Goal: Information Seeking & Learning: Learn about a topic

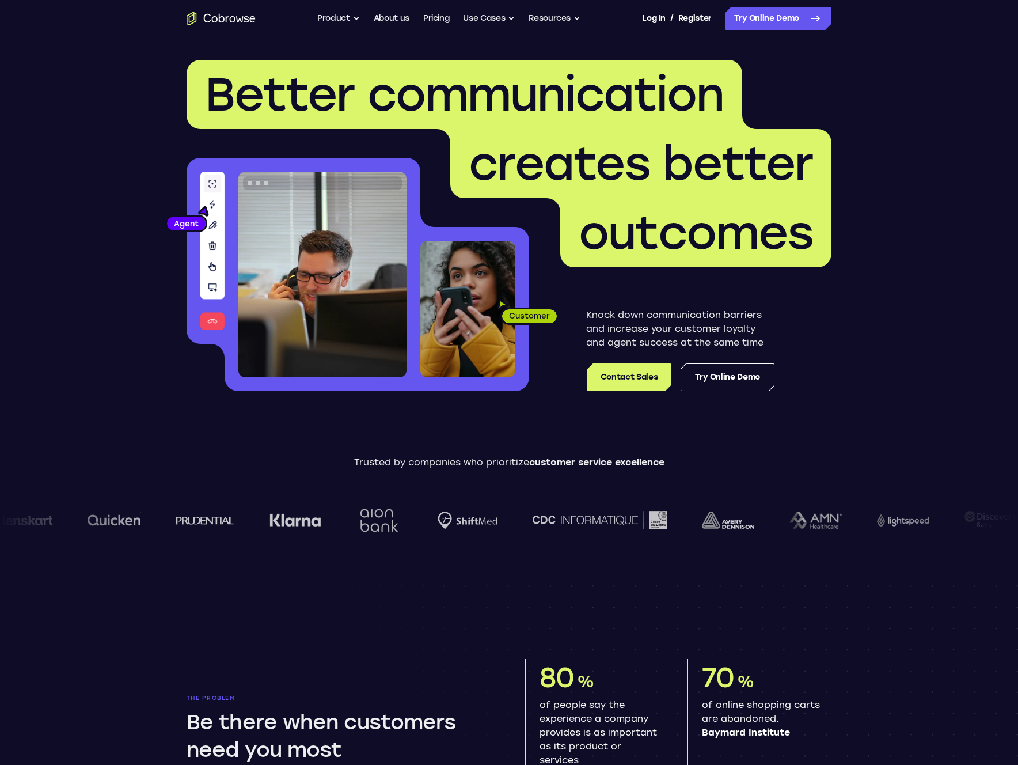
click at [493, 465] on p "Trusted by companies who prioritize customer service excellence" at bounding box center [509, 463] width 1018 height 14
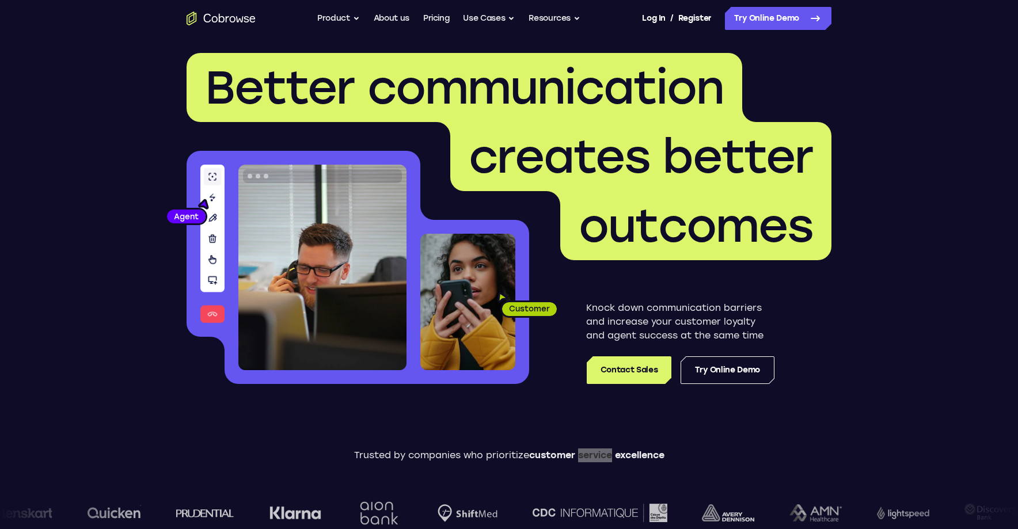
scroll to position [7, 0]
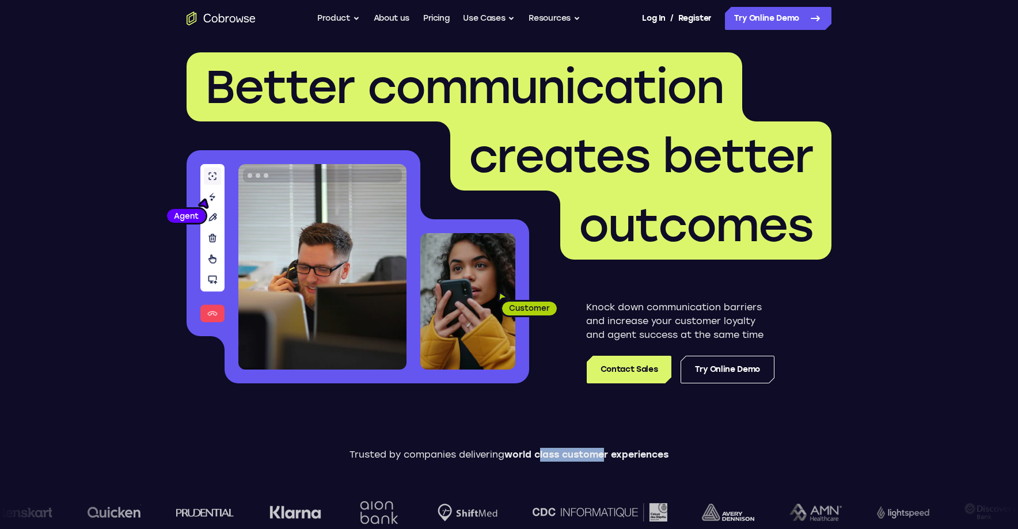
drag, startPoint x: 562, startPoint y: 449, endPoint x: 537, endPoint y: 452, distance: 25.4
click at [537, 452] on span "world class customer experiences" at bounding box center [587, 454] width 164 height 11
drag, startPoint x: 536, startPoint y: 452, endPoint x: 583, endPoint y: 456, distance: 46.8
click at [537, 452] on span "world class customer experiences" at bounding box center [587, 454] width 164 height 11
drag, startPoint x: 583, startPoint y: 456, endPoint x: 602, endPoint y: 457, distance: 19.7
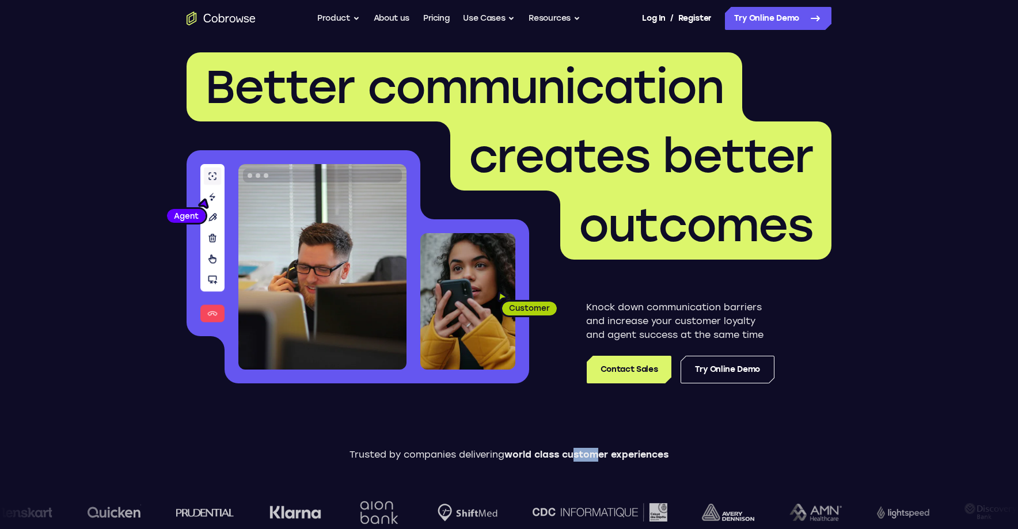
click at [601, 457] on span "world class customer experiences" at bounding box center [587, 454] width 164 height 11
click at [604, 457] on span "world class customer experiences" at bounding box center [587, 454] width 164 height 11
drag, startPoint x: 527, startPoint y: 460, endPoint x: 517, endPoint y: 460, distance: 9.8
click at [518, 460] on span "world class customer experiences" at bounding box center [587, 454] width 164 height 11
click at [517, 460] on span "world class customer experiences" at bounding box center [587, 454] width 164 height 11
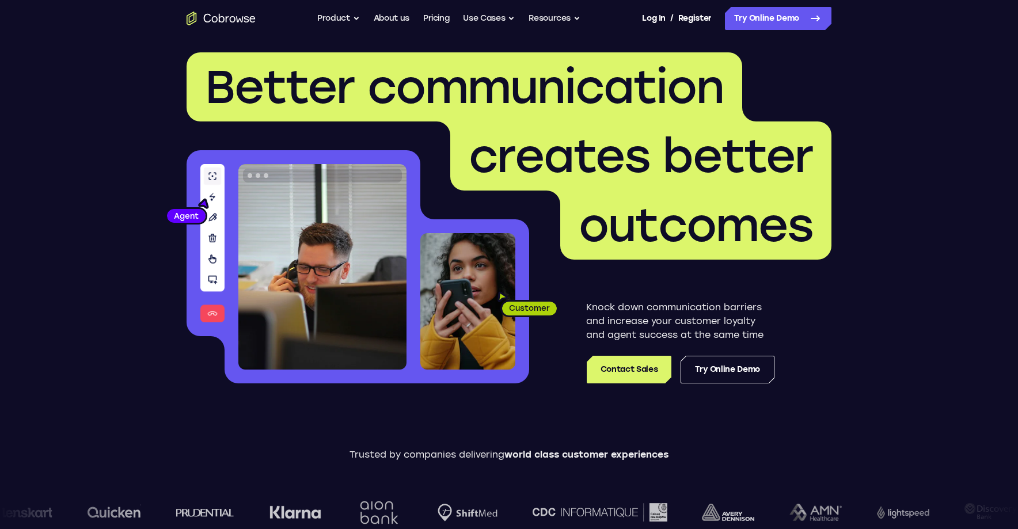
drag, startPoint x: 552, startPoint y: 462, endPoint x: 566, endPoint y: 462, distance: 13.3
click at [563, 462] on div "Trusted by companies delivering world class customer experiences" at bounding box center [509, 496] width 1018 height 97
click at [566, 462] on div "Trusted by companies delivering world class customer experiences" at bounding box center [509, 496] width 1018 height 97
drag, startPoint x: 531, startPoint y: 458, endPoint x: 590, endPoint y: 456, distance: 58.8
click at [590, 456] on span "world class customer experiences" at bounding box center [587, 454] width 164 height 11
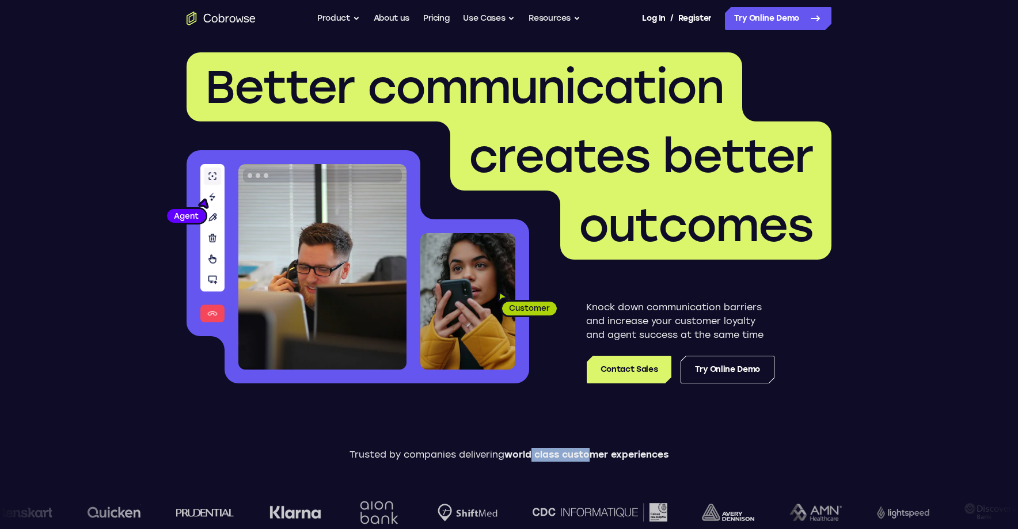
drag, startPoint x: 590, startPoint y: 456, endPoint x: 621, endPoint y: 461, distance: 31.5
click at [590, 456] on span "world class customer experiences" at bounding box center [587, 454] width 164 height 11
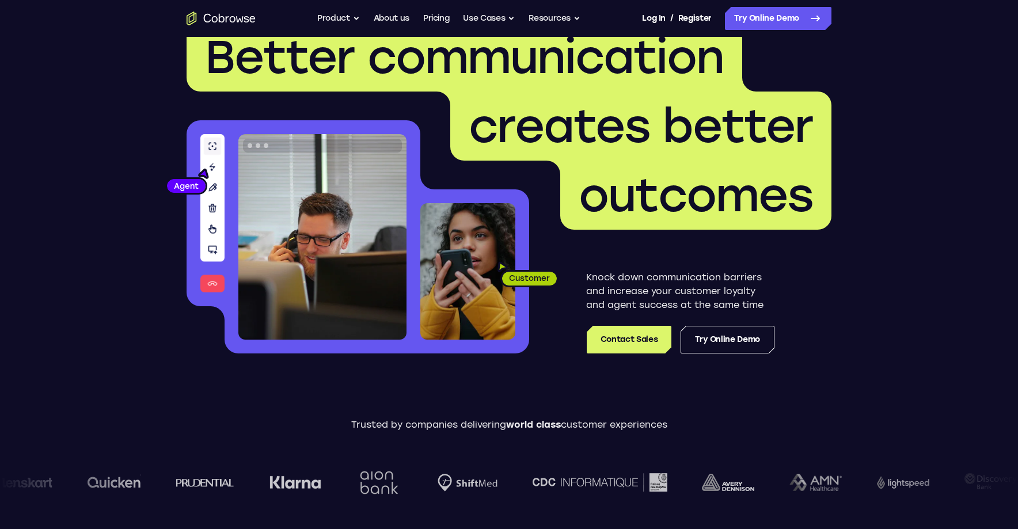
scroll to position [40, 0]
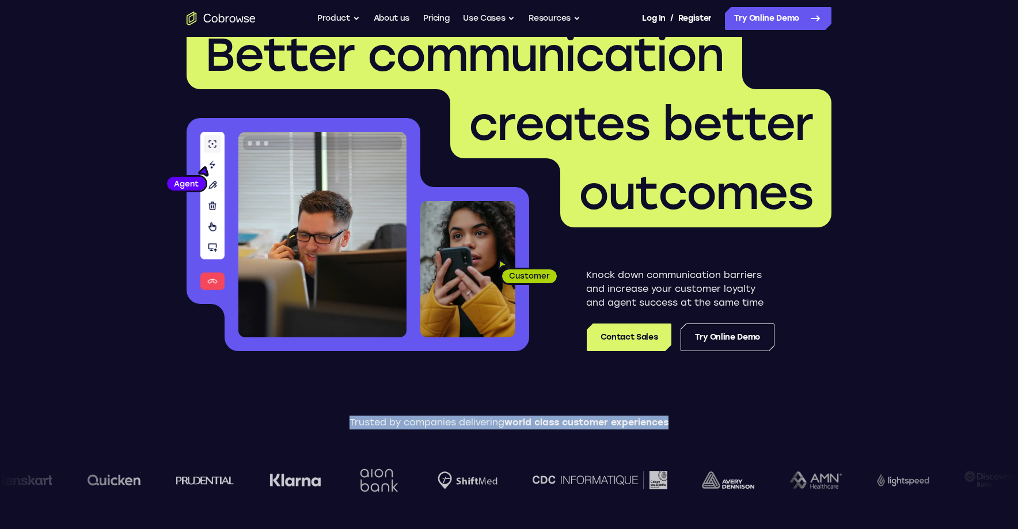
drag, startPoint x: 657, startPoint y: 423, endPoint x: 343, endPoint y: 426, distance: 313.9
click at [343, 426] on p "Trusted by companies delivering world class customer experiences" at bounding box center [509, 423] width 1018 height 14
copy p "Trusted by companies delivering world class customer experiences"
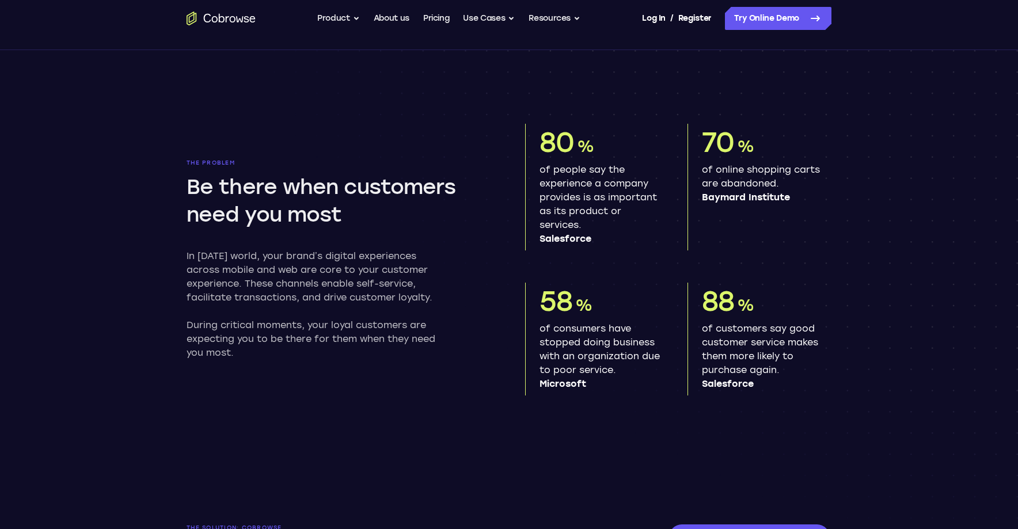
scroll to position [525, 0]
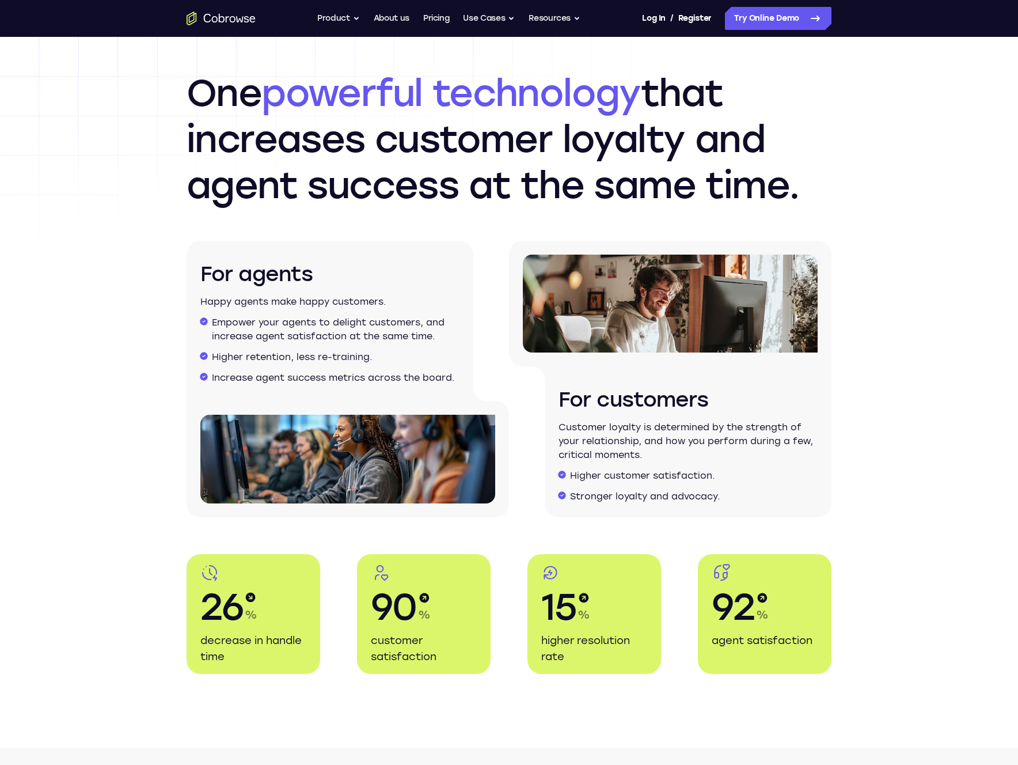
scroll to position [1702, 0]
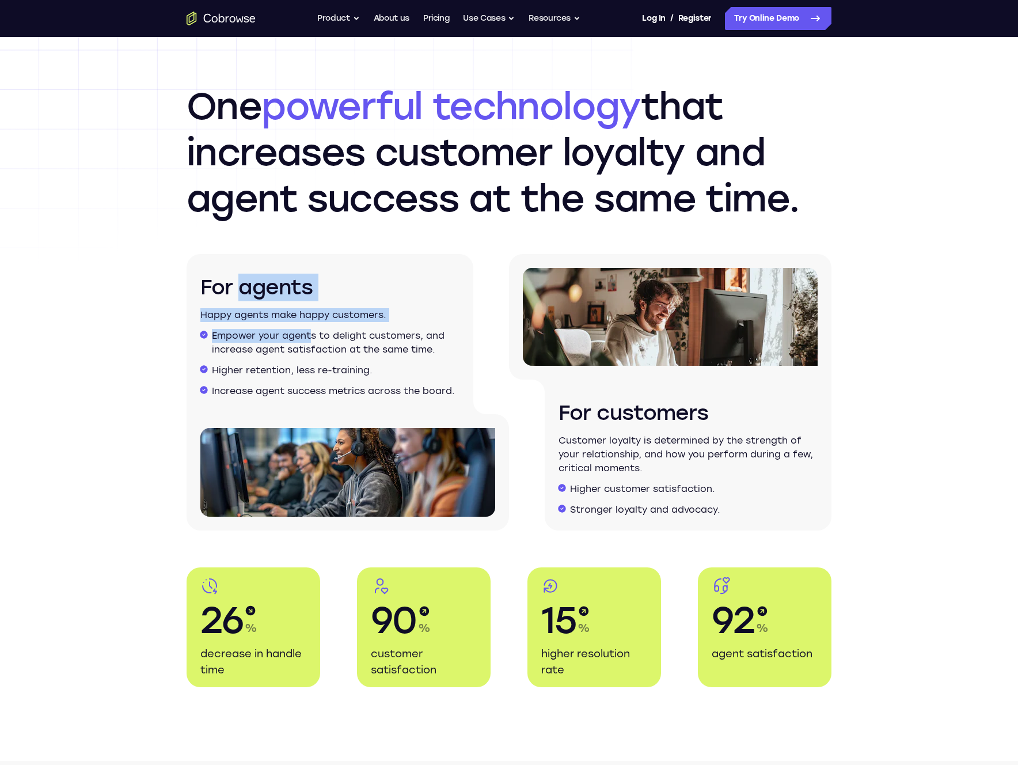
drag, startPoint x: 237, startPoint y: 275, endPoint x: 309, endPoint y: 338, distance: 95.5
click at [309, 338] on div "For agents Happy agents make happy customers. Empower your agents to delight cu…" at bounding box center [330, 334] width 287 height 160
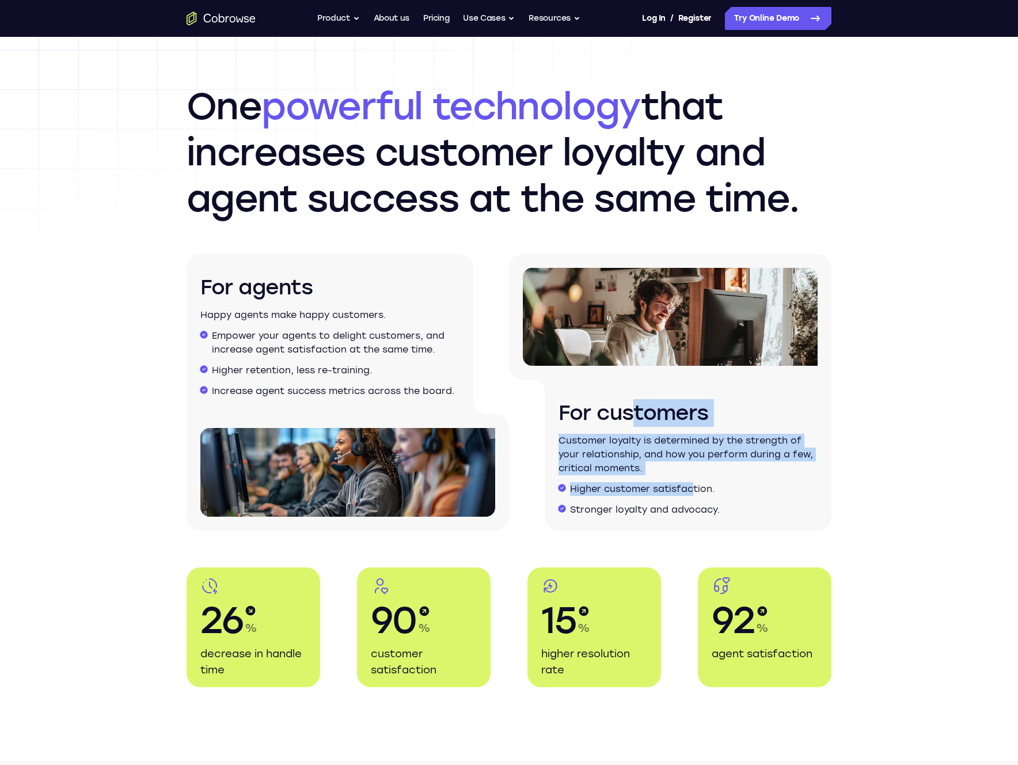
drag, startPoint x: 628, startPoint y: 417, endPoint x: 691, endPoint y: 495, distance: 100.4
click at [691, 495] on div "For customers Customer loyalty is determined by the strength of your relationsh…" at bounding box center [688, 455] width 287 height 151
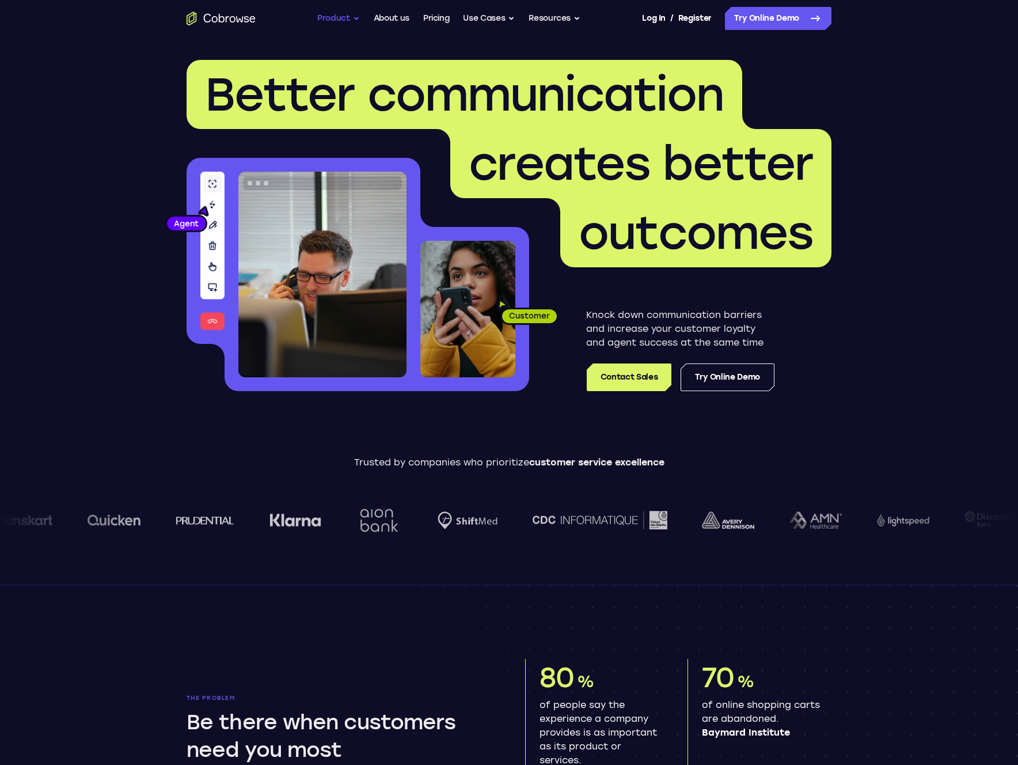
click at [337, 11] on button "Product" at bounding box center [338, 18] width 43 height 23
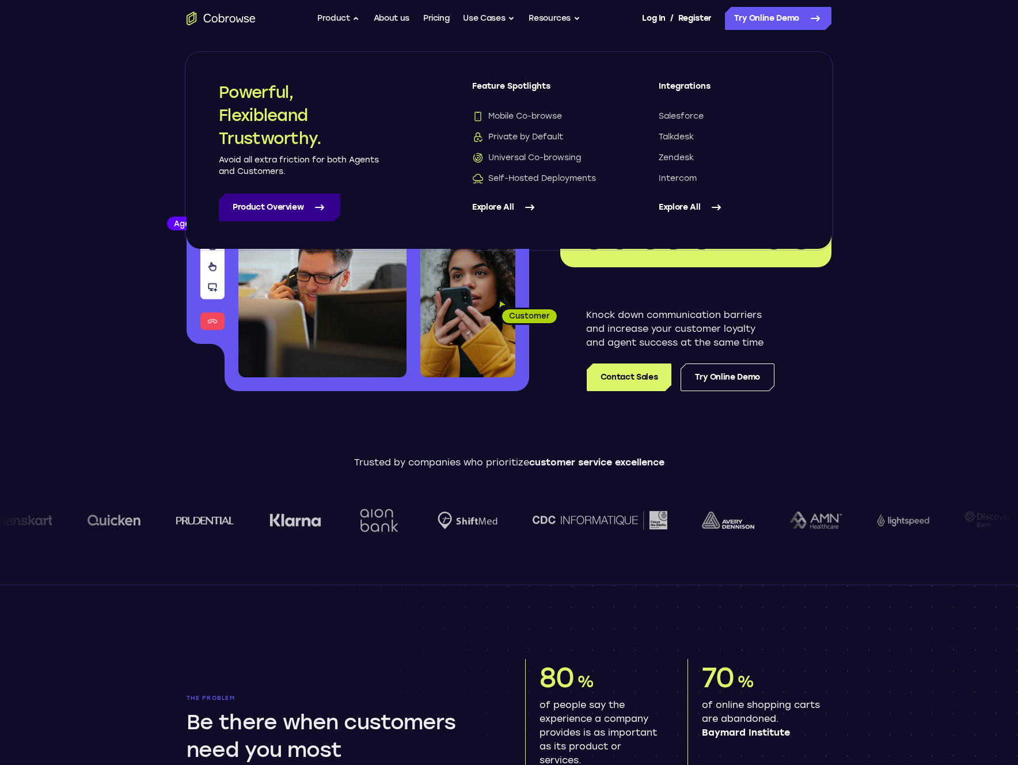
click at [256, 211] on link "Product Overview" at bounding box center [280, 208] width 122 height 28
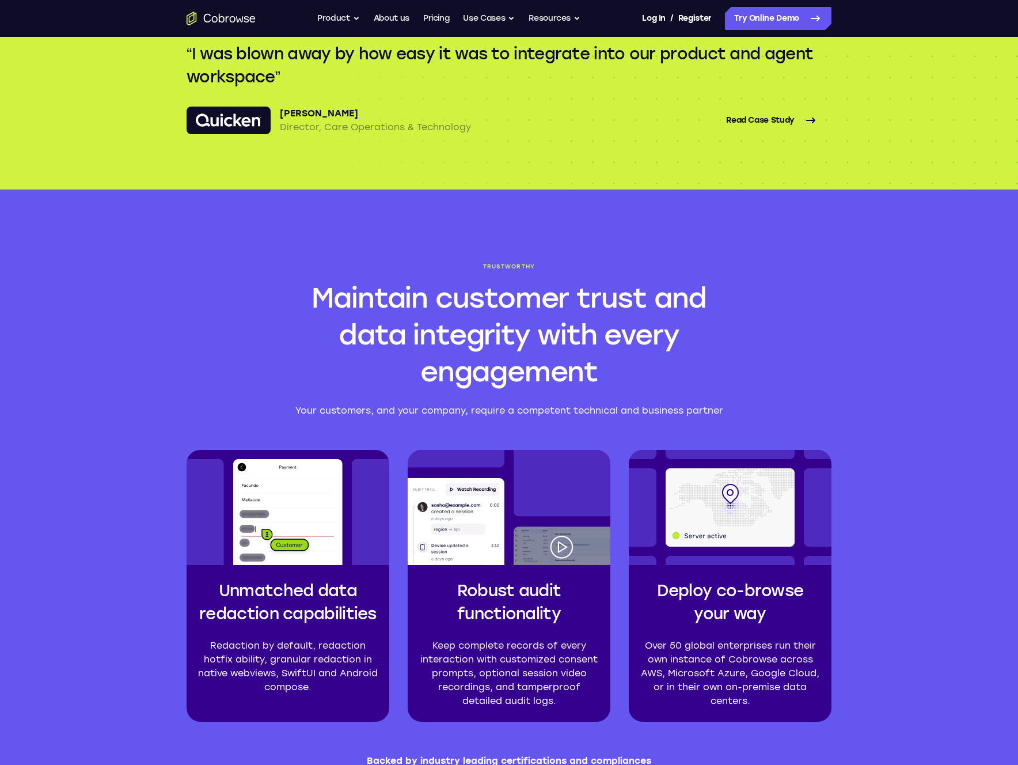
scroll to position [2023, 0]
